Goal: Task Accomplishment & Management: Complete application form

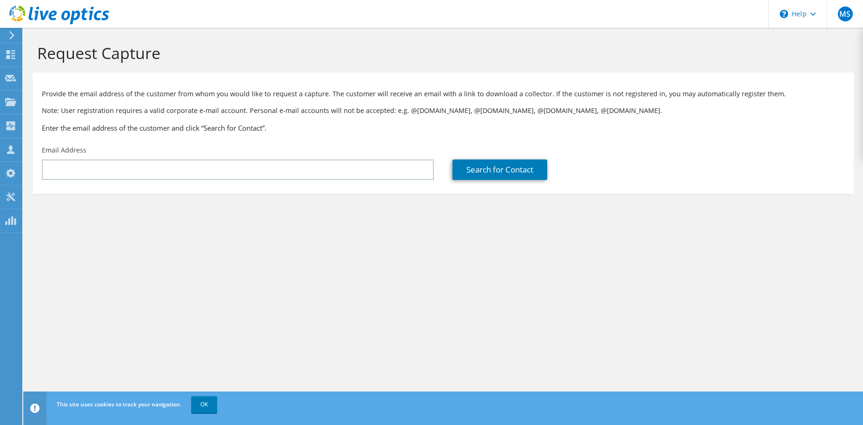
click at [7, 33] on div at bounding box center [10, 35] width 10 height 8
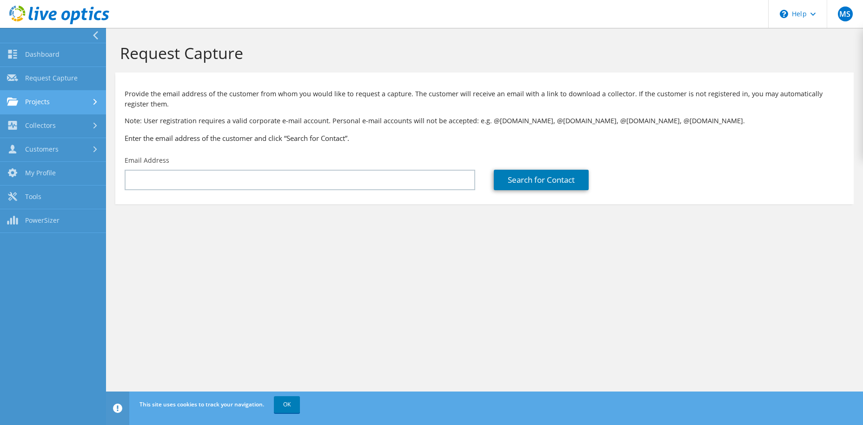
click at [66, 95] on link "Projects" at bounding box center [53, 103] width 106 height 24
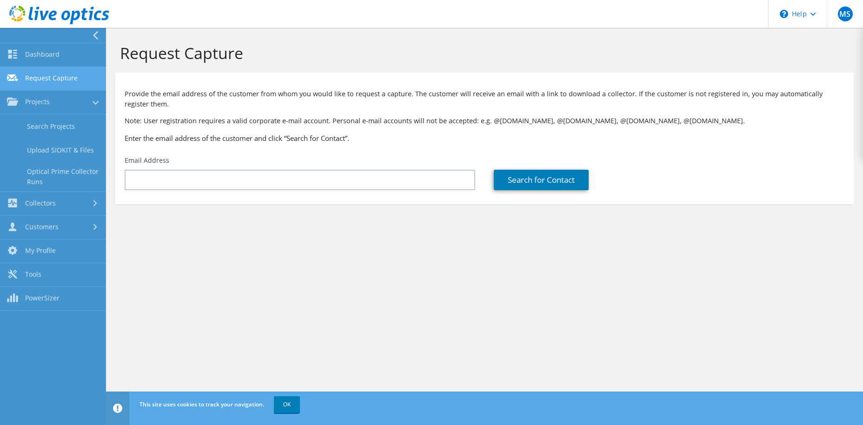
click at [66, 81] on link "Request Capture" at bounding box center [53, 79] width 106 height 24
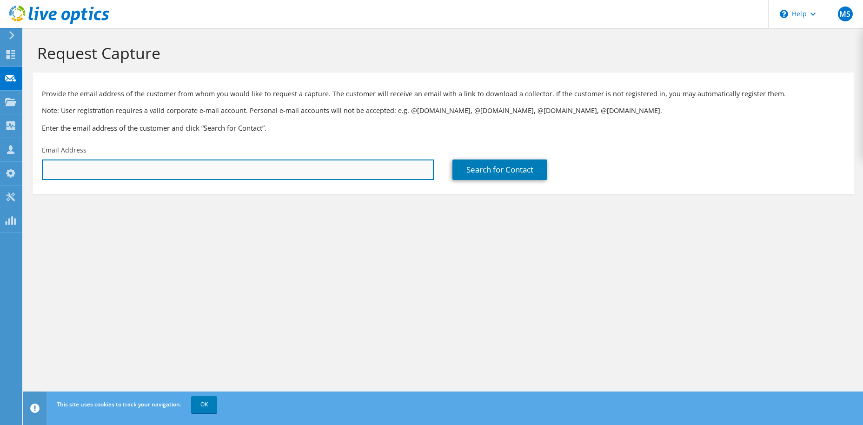
click at [206, 166] on input "text" at bounding box center [238, 170] width 392 height 20
paste input "Hazmiaa@mngha.med.sa"
type input "Hazmiaa@mngha.med.sa"
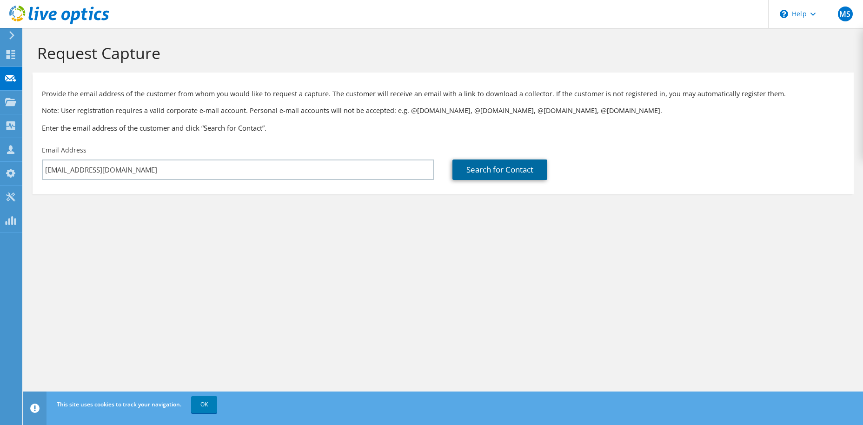
click at [475, 168] on link "Search for Contact" at bounding box center [500, 170] width 95 height 20
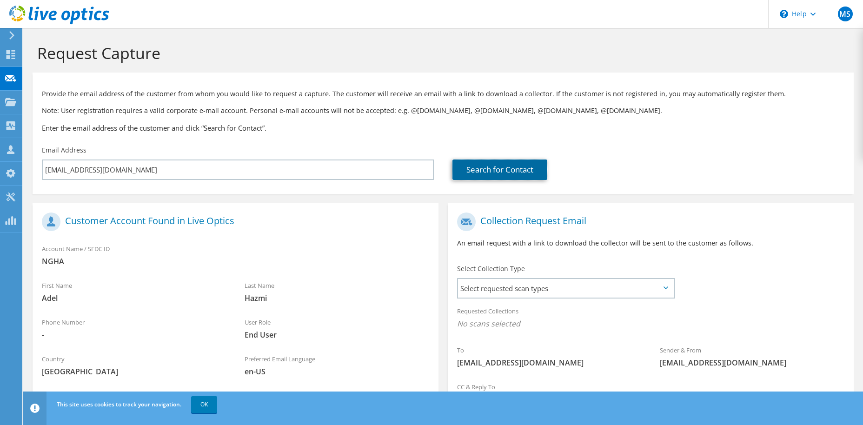
scroll to position [84, 0]
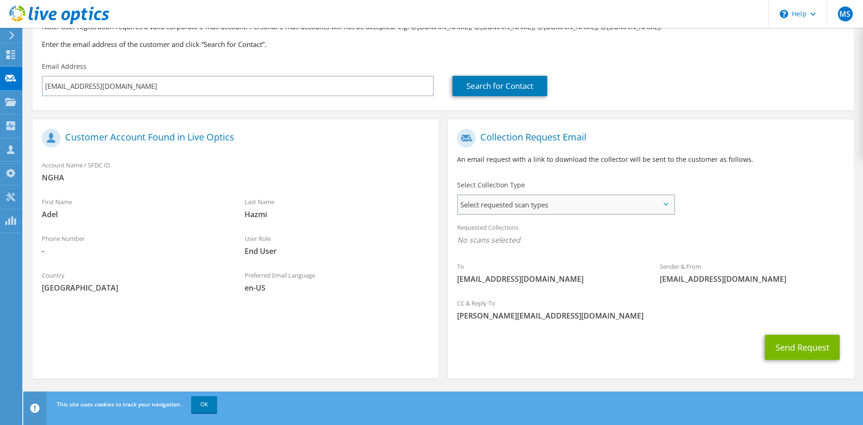
click at [606, 207] on span "Select requested scan types" at bounding box center [566, 204] width 216 height 19
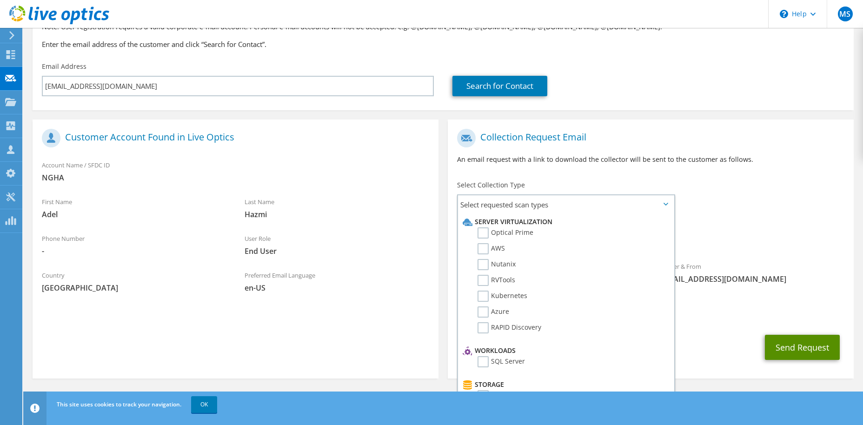
click at [810, 345] on button "Send Request" at bounding box center [802, 347] width 75 height 25
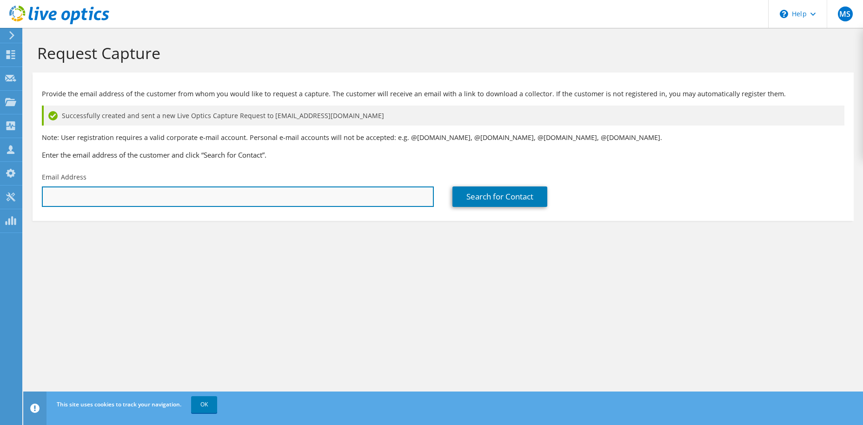
click at [315, 200] on input "text" at bounding box center [238, 196] width 392 height 20
paste input "[EMAIL_ADDRESS][DOMAIN_NAME]"
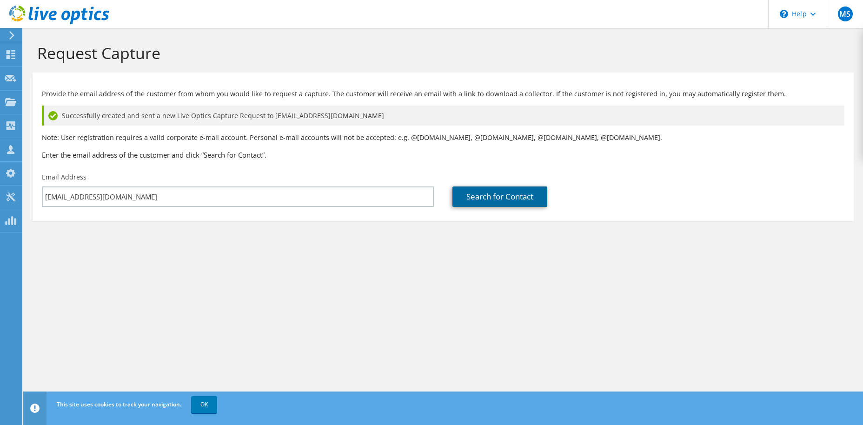
click at [500, 201] on link "Search for Contact" at bounding box center [500, 196] width 95 height 20
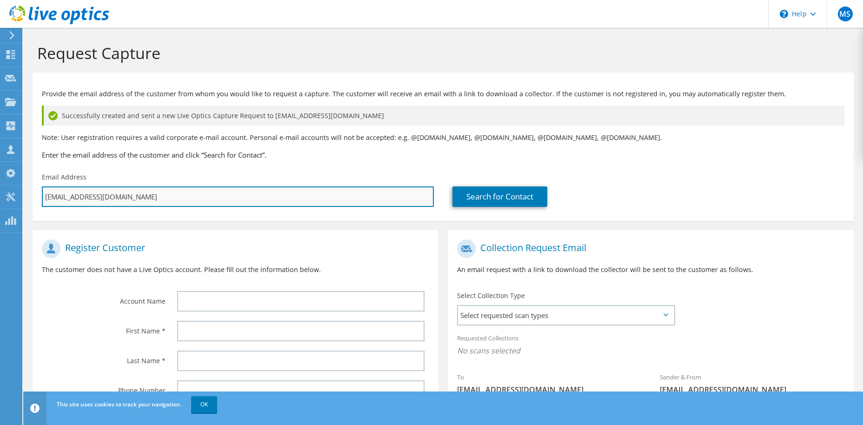
click at [140, 200] on input "Sarawima@mngha.med.sa" at bounding box center [238, 196] width 392 height 20
paste input "Khaldiaq"
type input "Khaldiaq@mngha.med.sa"
type input "Select"
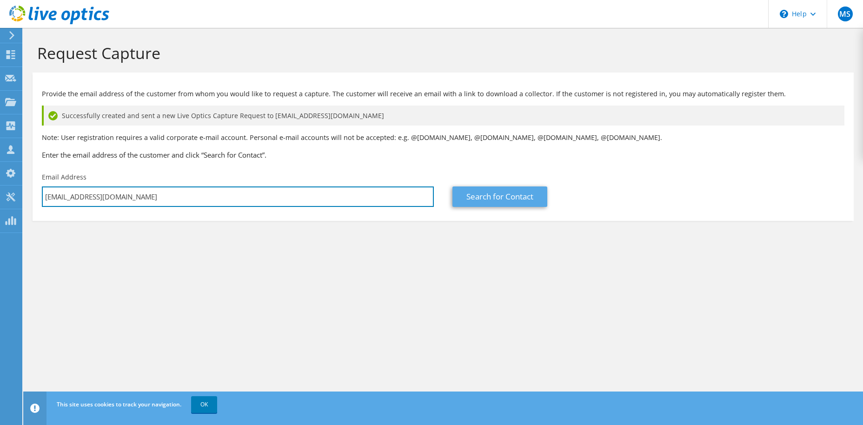
type input "Khaldiaq@mngha.med.sa"
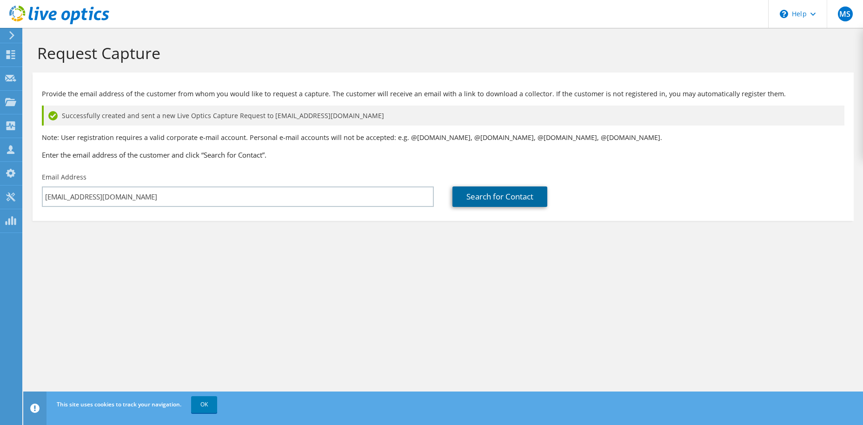
click at [480, 200] on link "Search for Contact" at bounding box center [500, 196] width 95 height 20
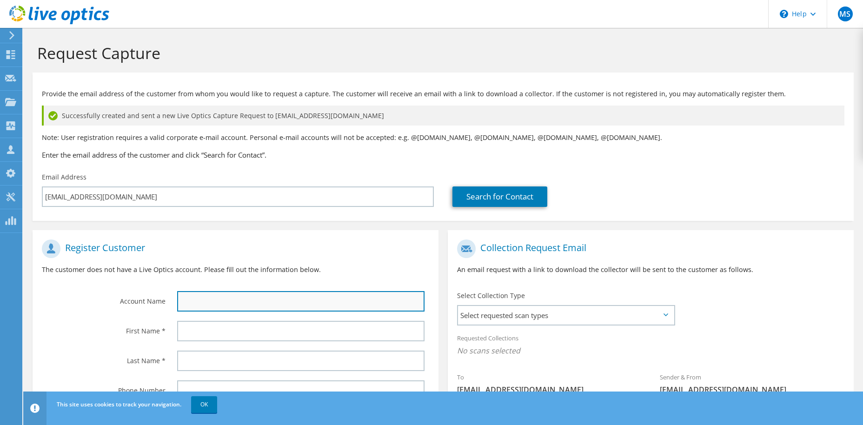
click at [208, 304] on input "text" at bounding box center [300, 301] width 247 height 20
type input "NGHA"
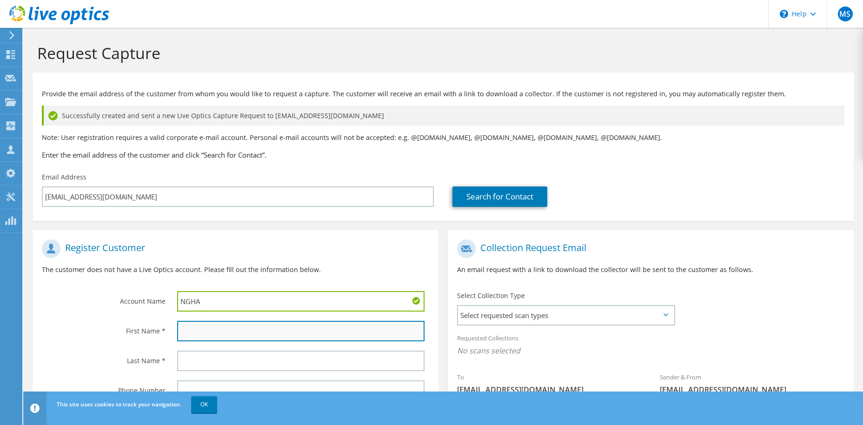
click at [205, 331] on input "text" at bounding box center [300, 331] width 247 height 20
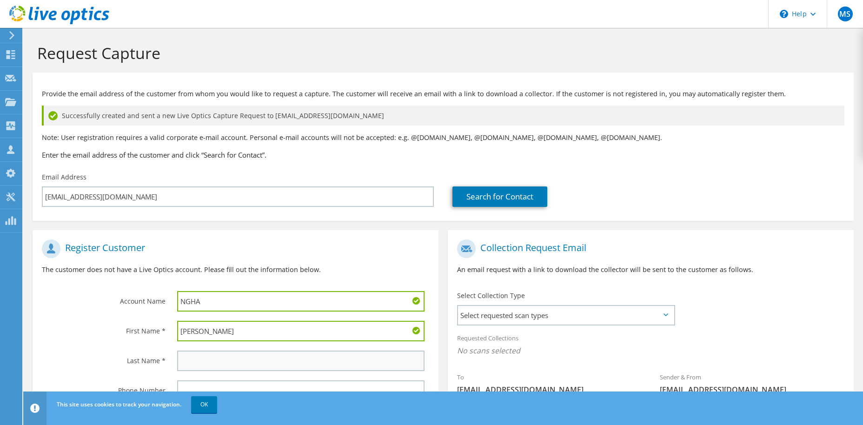
type input "Mohammed"
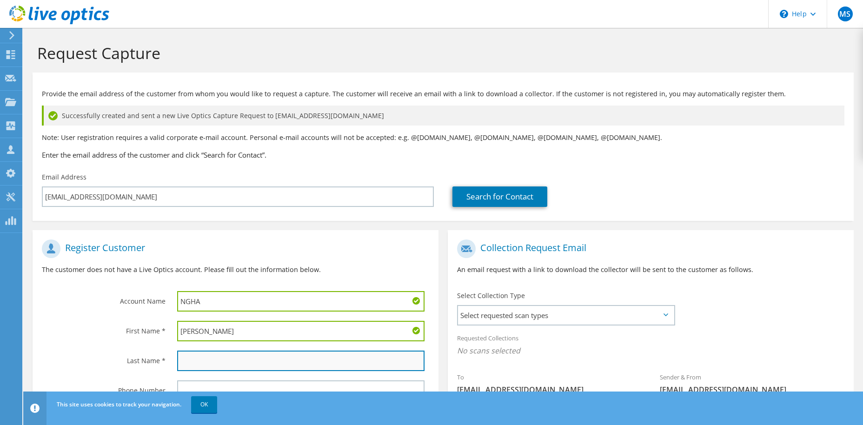
click at [251, 356] on input "text" at bounding box center [300, 361] width 247 height 20
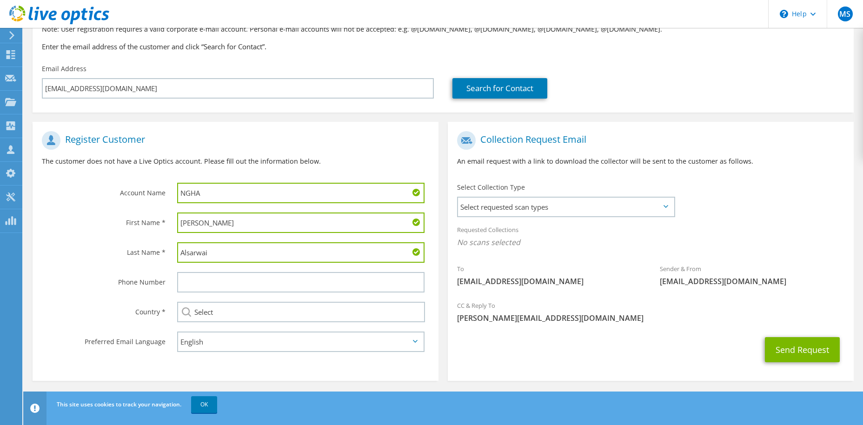
scroll to position [111, 0]
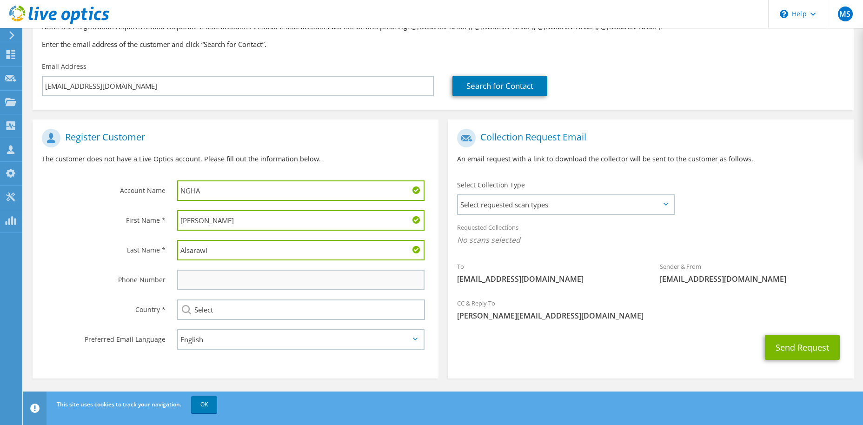
type input "Alsarawi"
click at [211, 283] on input "text" at bounding box center [300, 280] width 247 height 20
click at [400, 308] on input "Select" at bounding box center [301, 310] width 248 height 20
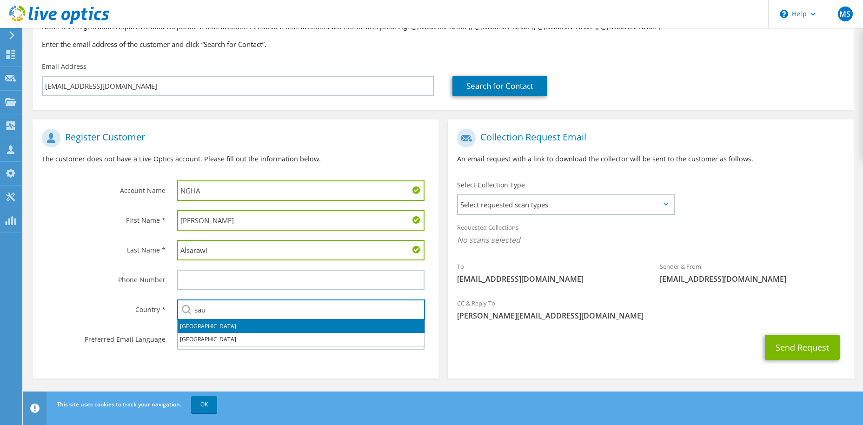
click at [351, 324] on li "[GEOGRAPHIC_DATA]" at bounding box center [301, 326] width 247 height 13
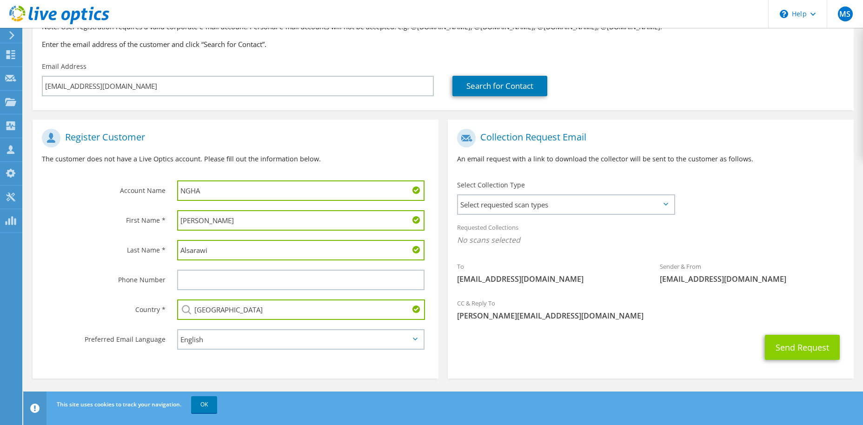
type input "[GEOGRAPHIC_DATA]"
click at [825, 350] on button "Send Request" at bounding box center [802, 347] width 75 height 25
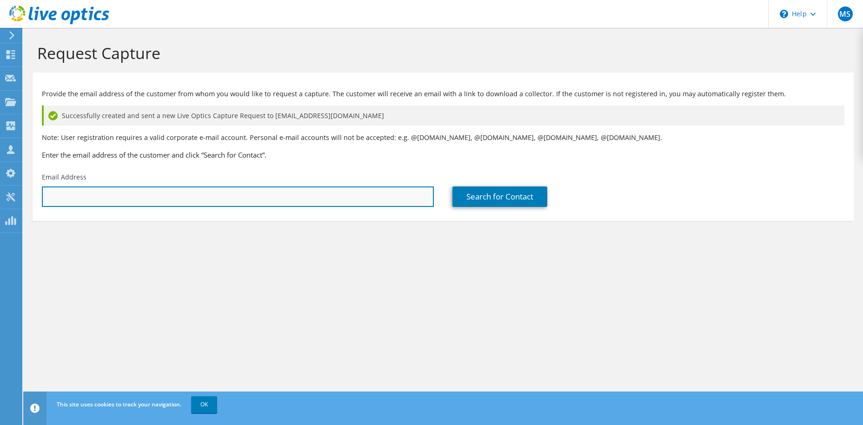
click at [334, 194] on input "text" at bounding box center [238, 196] width 392 height 20
paste input "[EMAIL_ADDRESS][DOMAIN_NAME]"
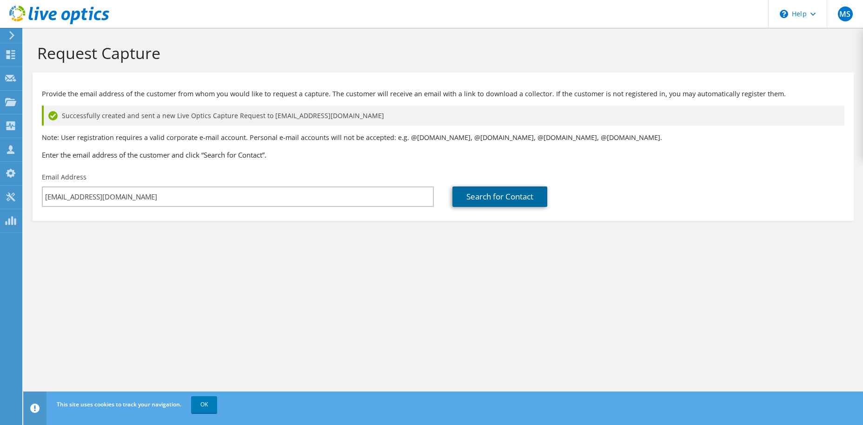
click at [508, 200] on link "Search for Contact" at bounding box center [500, 196] width 95 height 20
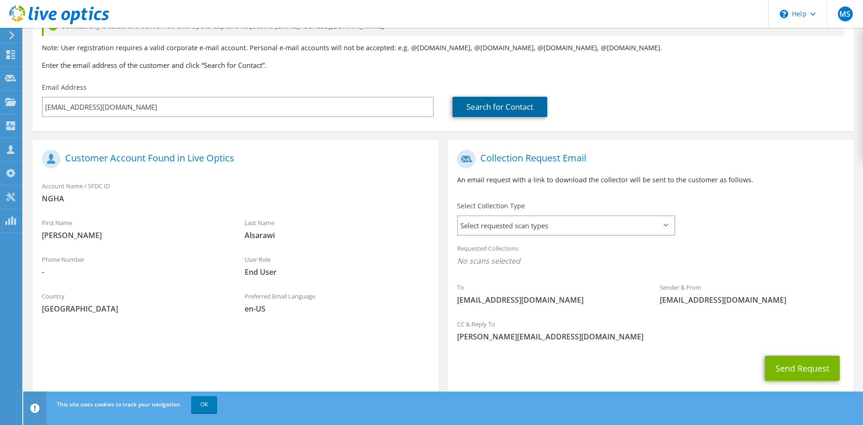
scroll to position [93, 0]
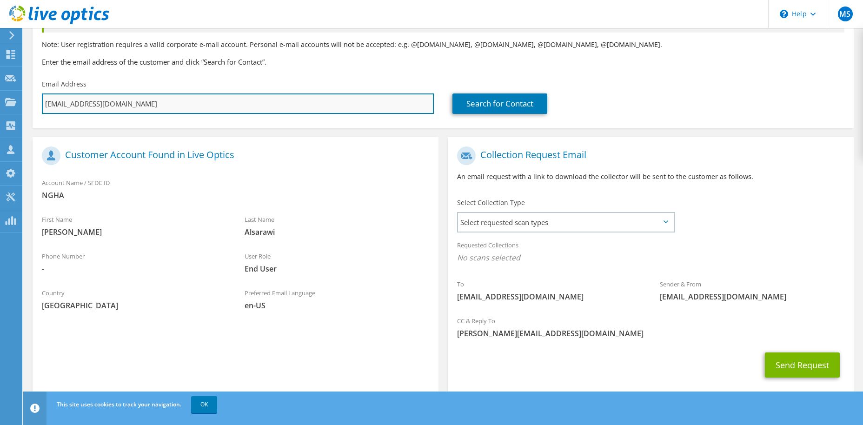
click at [200, 107] on input "[EMAIL_ADDRESS][DOMAIN_NAME]" at bounding box center [238, 103] width 392 height 20
paste input "Sarawima"
type input "Sarawima@mngha.med.sa"
type input "Select"
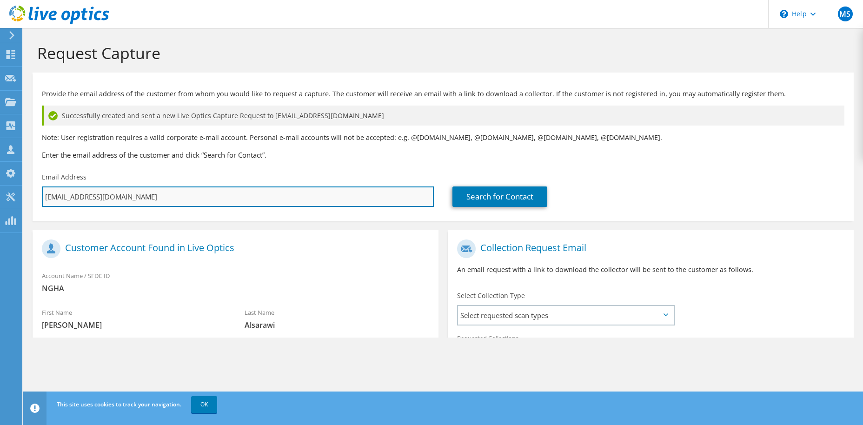
scroll to position [0, 0]
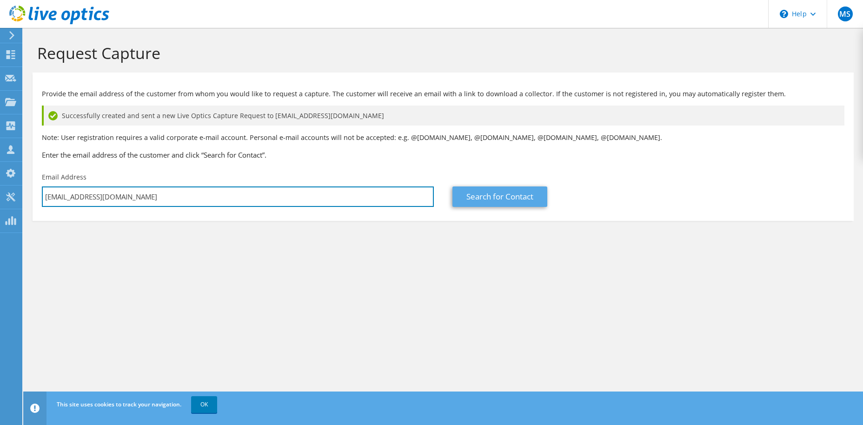
type input "Sarawima@mngha.med.sa"
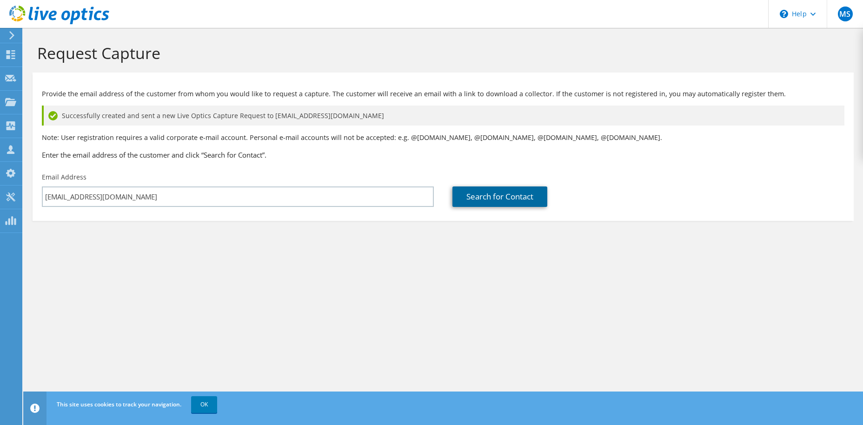
click at [500, 193] on link "Search for Contact" at bounding box center [500, 196] width 95 height 20
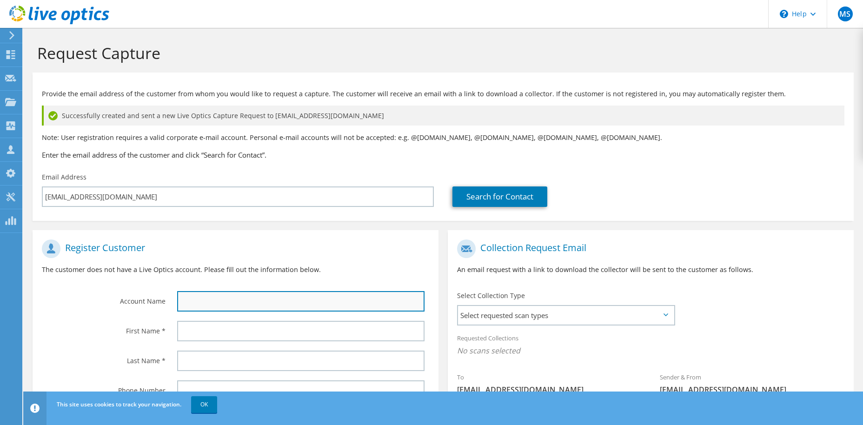
click at [223, 302] on input "text" at bounding box center [300, 301] width 247 height 20
type input "NGHA"
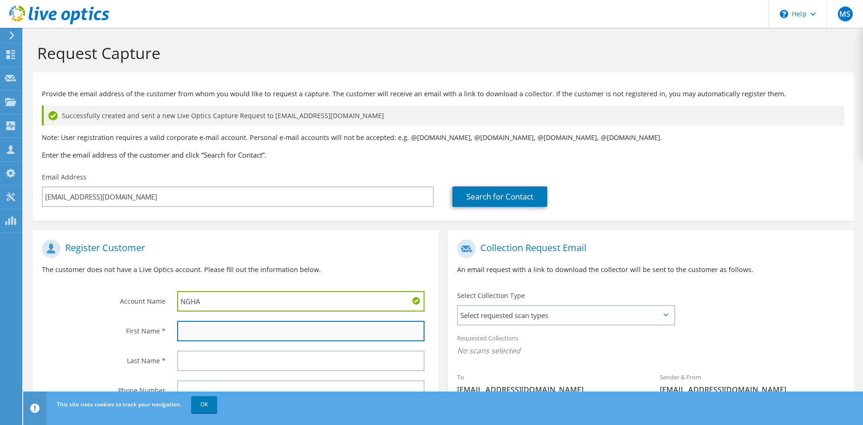
click at [193, 332] on input "text" at bounding box center [300, 331] width 247 height 20
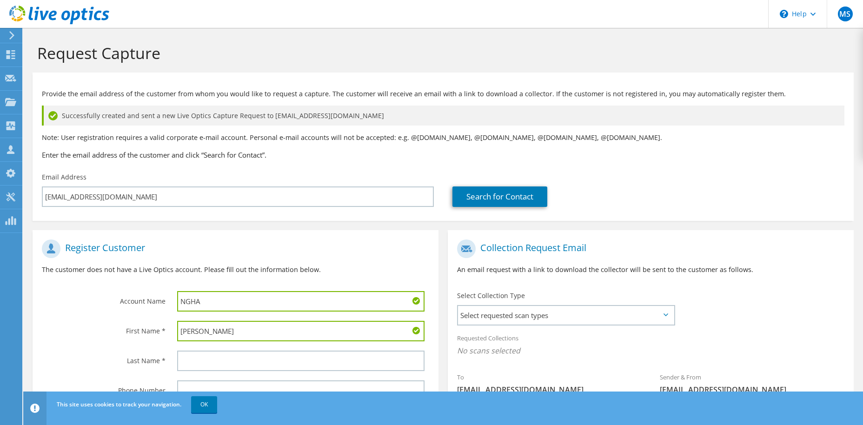
type input "Mohamed"
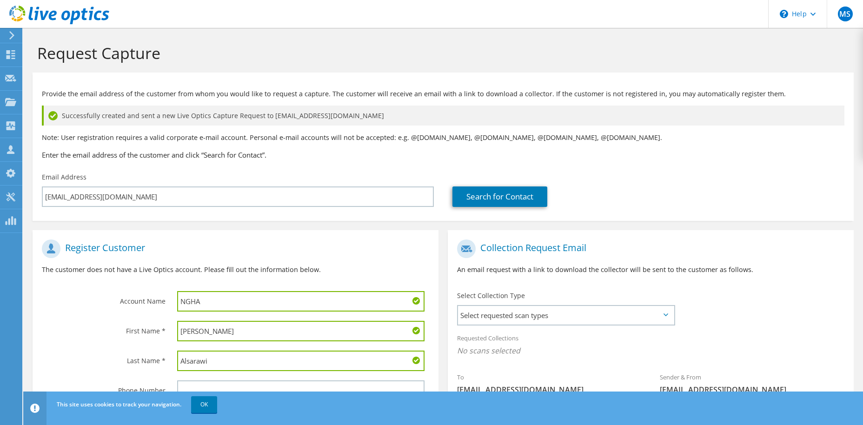
type input "Alsarawi"
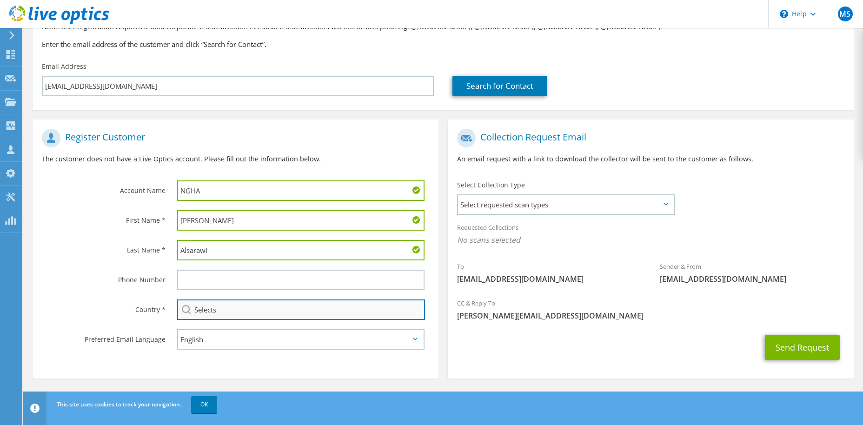
click at [243, 312] on input "Selects" at bounding box center [301, 310] width 248 height 20
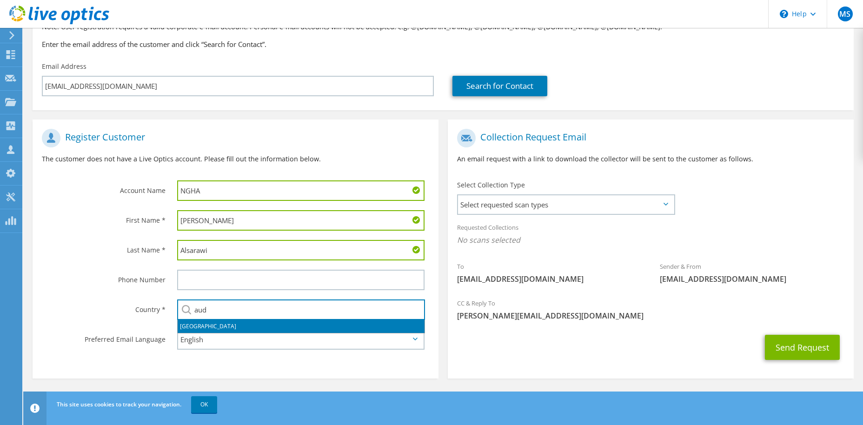
click at [227, 327] on li "[GEOGRAPHIC_DATA]" at bounding box center [301, 326] width 247 height 13
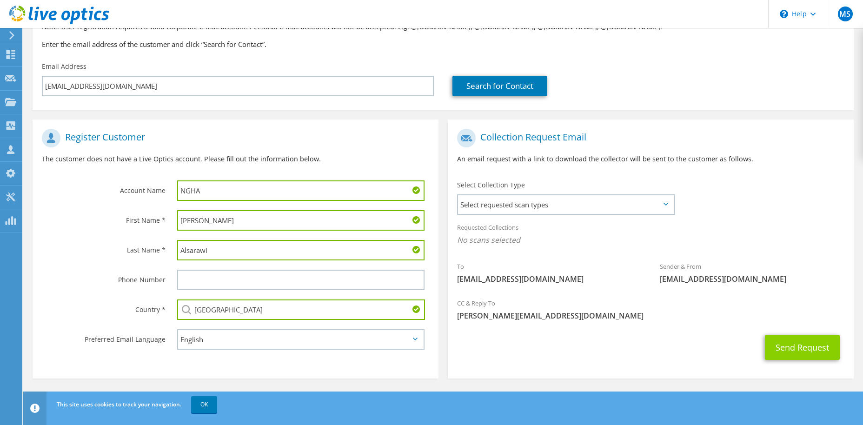
type input "[GEOGRAPHIC_DATA]"
click at [794, 340] on button "Send Request" at bounding box center [802, 347] width 75 height 25
